Goal: Obtain resource: Obtain resource

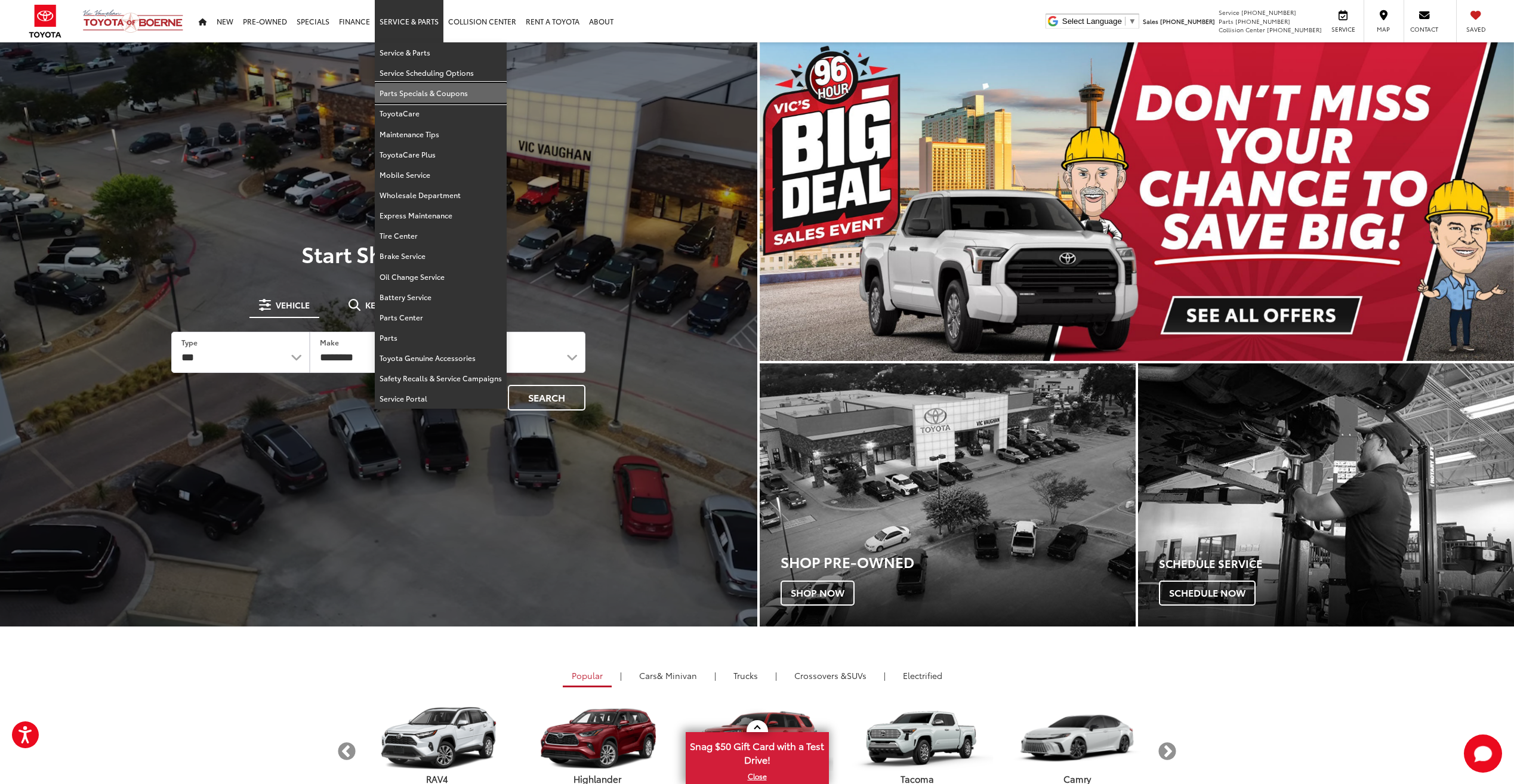
click at [412, 83] on link "Parts Specials & Coupons" at bounding box center [441, 93] width 132 height 20
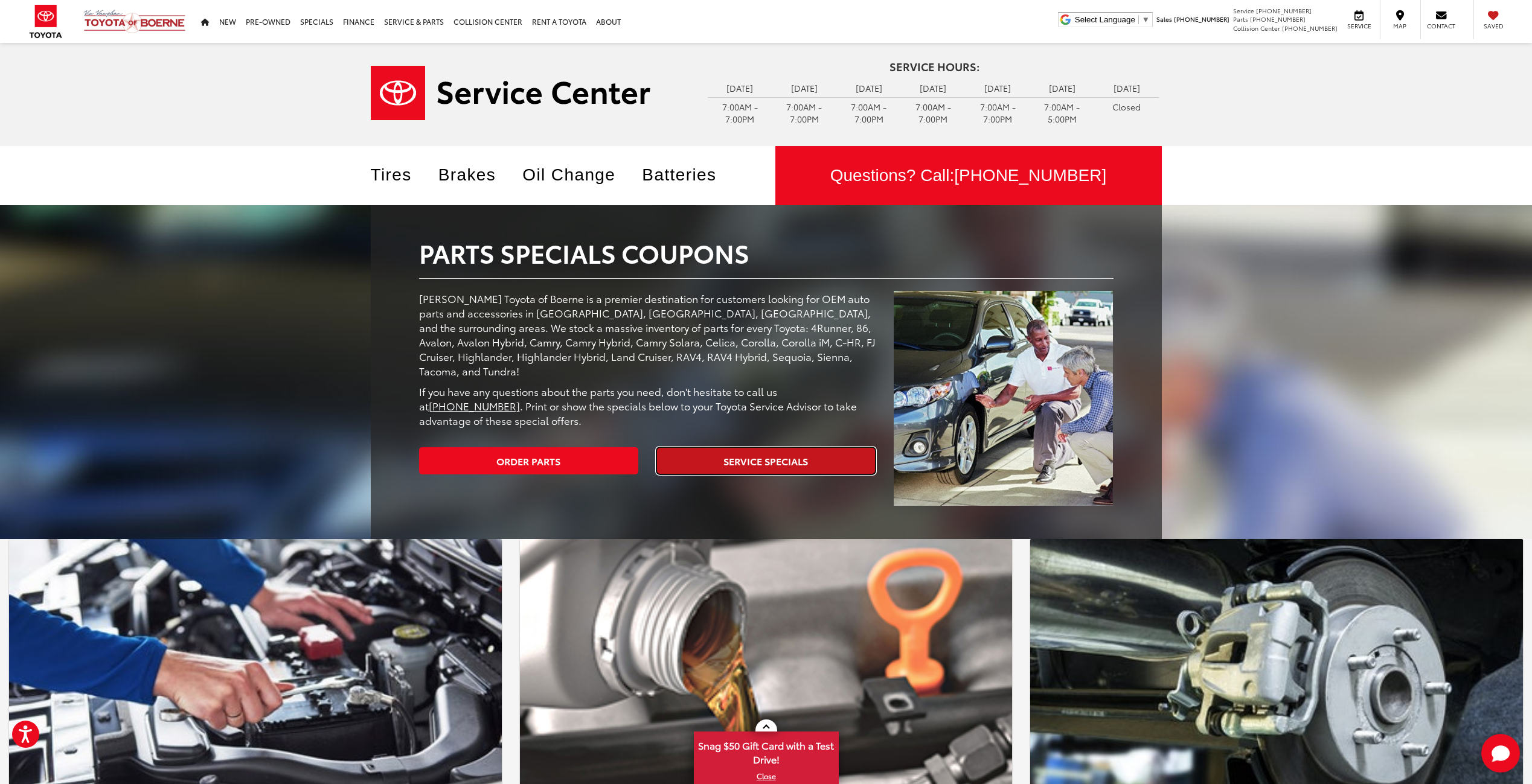
click at [819, 447] on link "Service Specials" at bounding box center [766, 460] width 219 height 27
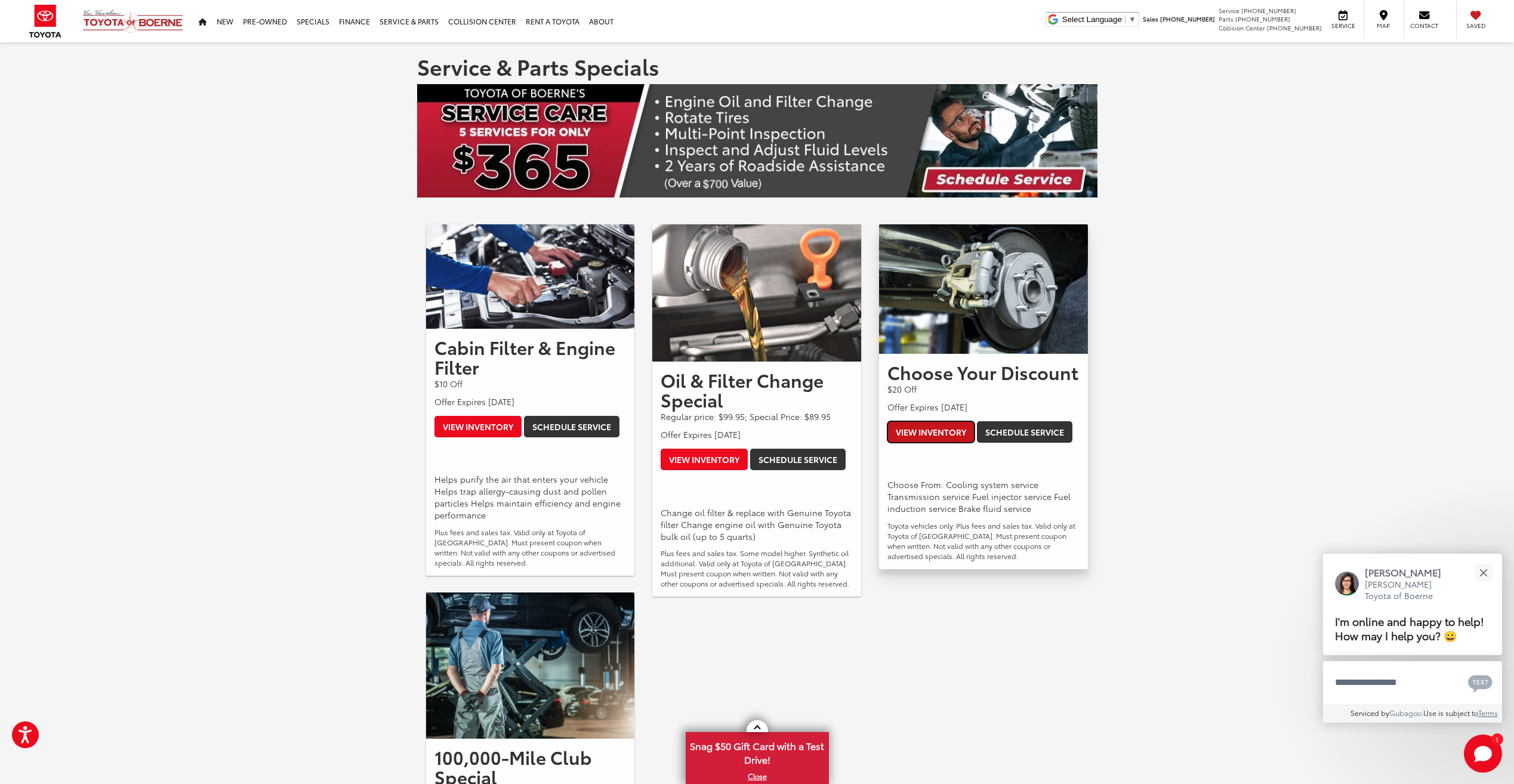
click at [920, 433] on link "View Inventory" at bounding box center [931, 431] width 87 height 22
